Goal: Navigation & Orientation: Find specific page/section

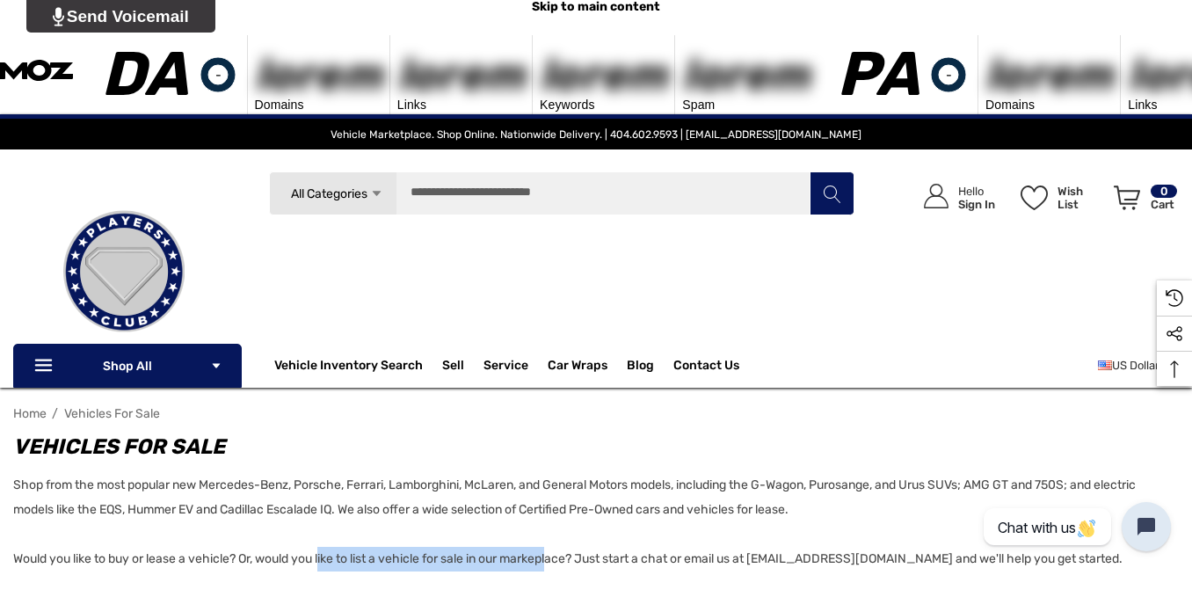
drag, startPoint x: 339, startPoint y: 479, endPoint x: 557, endPoint y: 484, distance: 219.0
click at [557, 484] on p "Shop from the most popular new Mercedes-Benz, Porsche, Ferrari, Lamborghini, Mc…" at bounding box center [587, 522] width 1148 height 98
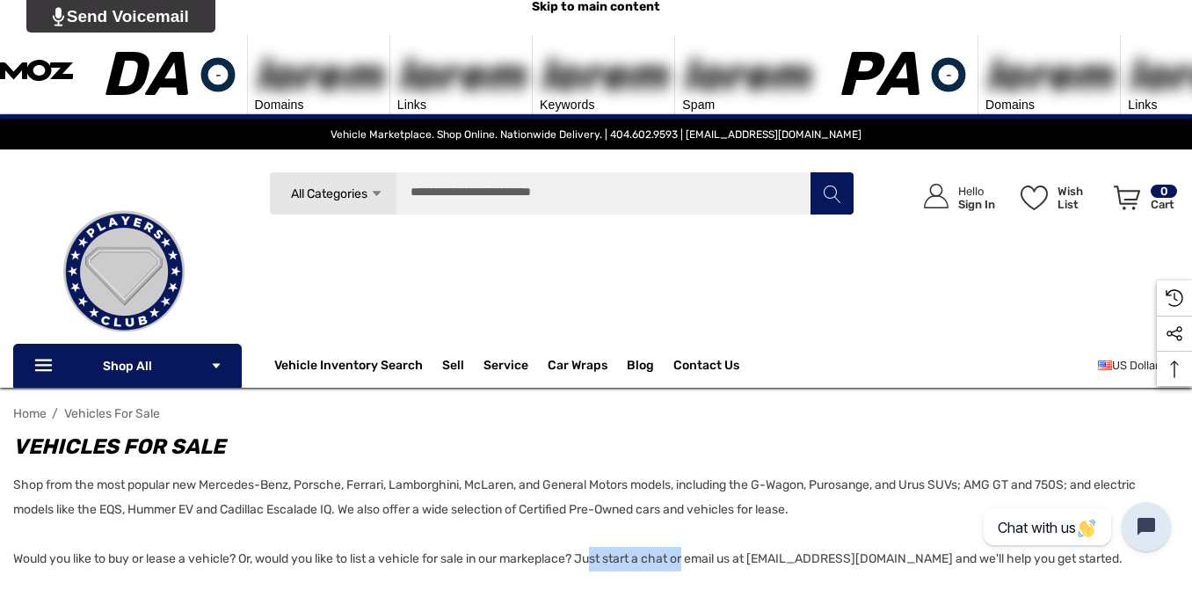
drag, startPoint x: 602, startPoint y: 477, endPoint x: 698, endPoint y: 477, distance: 95.8
click at [697, 477] on p "Shop from the most popular new Mercedes-Benz, Porsche, Ferrari, Lamborghini, Mc…" at bounding box center [587, 522] width 1148 height 98
click at [746, 491] on p "Shop from the most popular new Mercedes-Benz, Porsche, Ferrari, Lamborghini, Mc…" at bounding box center [587, 522] width 1148 height 98
drag, startPoint x: 763, startPoint y: 474, endPoint x: 914, endPoint y: 477, distance: 151.3
click at [914, 477] on p "Shop from the most popular new Mercedes-Benz, Porsche, Ferrari, Lamborghini, Mc…" at bounding box center [587, 522] width 1148 height 98
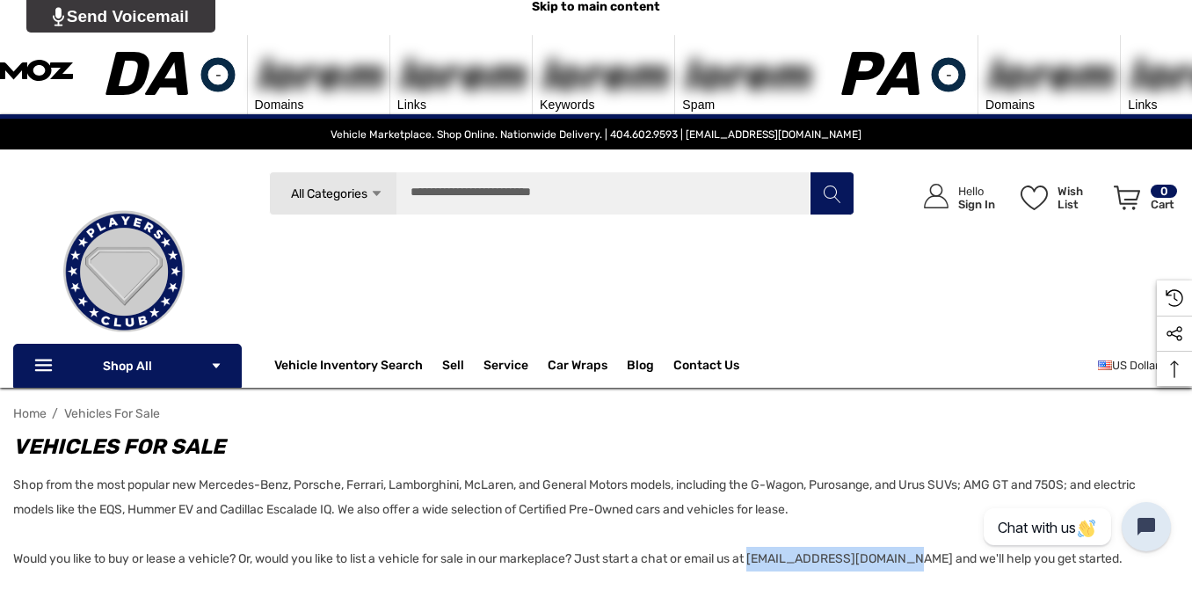
click at [313, 209] on div "Search All Categories Icon Arrow Down Icon Arrow Down Icon Arrow Up Icon Arrow …" at bounding box center [562, 265] width 586 height 188
drag, startPoint x: 764, startPoint y: 479, endPoint x: 914, endPoint y: 470, distance: 150.6
click at [914, 473] on p "Shop from the most popular new Mercedes-Benz, Porsche, Ferrari, Lamborghini, Mc…" at bounding box center [587, 522] width 1148 height 98
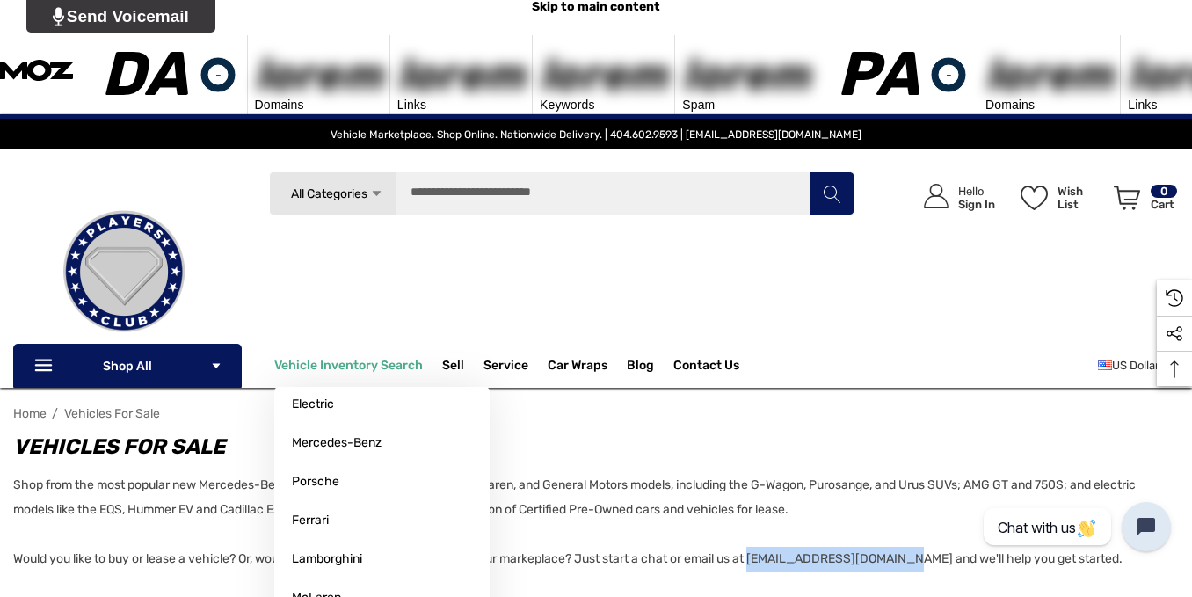
copy p "info@playersclubcars.com"
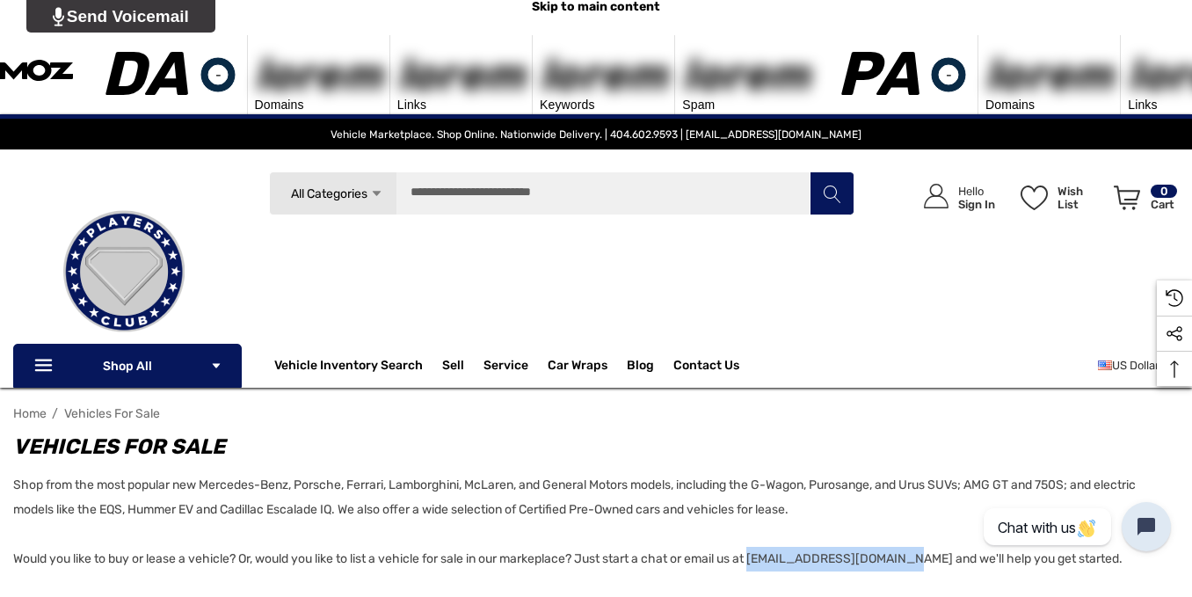
click at [334, 222] on div "Search All Categories Icon Arrow Down Icon Arrow Down Icon Arrow Up Icon Arrow …" at bounding box center [562, 265] width 586 height 188
drag, startPoint x: 194, startPoint y: 94, endPoint x: 251, endPoint y: 0, distance: 110.1
click at [194, 171] on div at bounding box center [124, 265] width 222 height 188
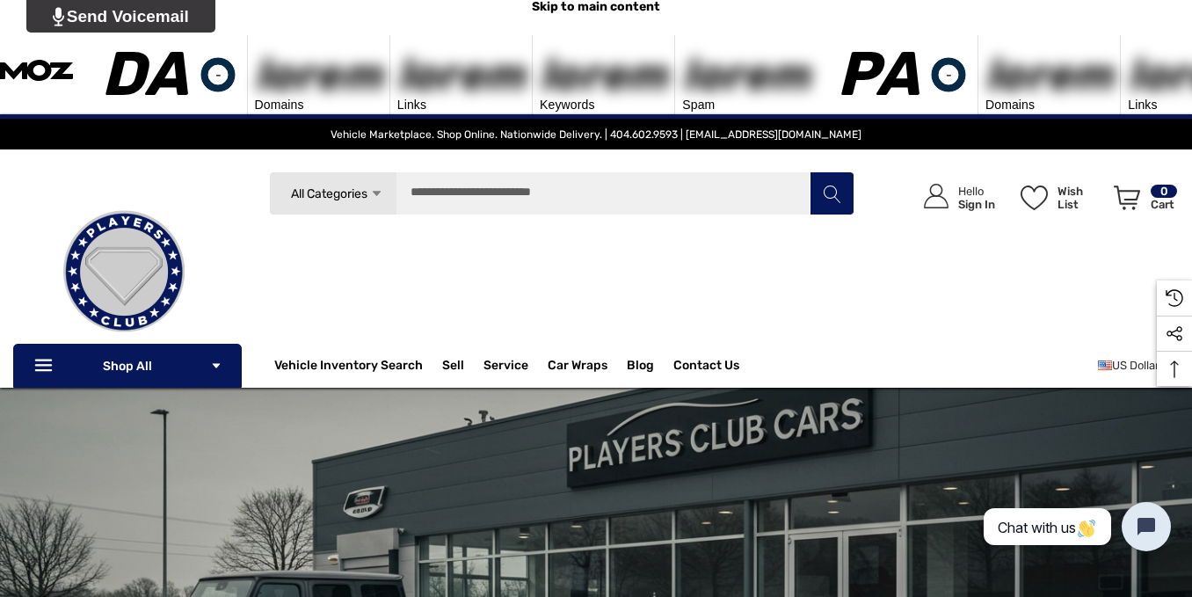
click at [267, 190] on div "Search All Categories Icon Arrow Down Icon Arrow Down Icon Arrow Up Icon Arrow …" at bounding box center [596, 265] width 1166 height 188
